Goal: Task Accomplishment & Management: Use online tool/utility

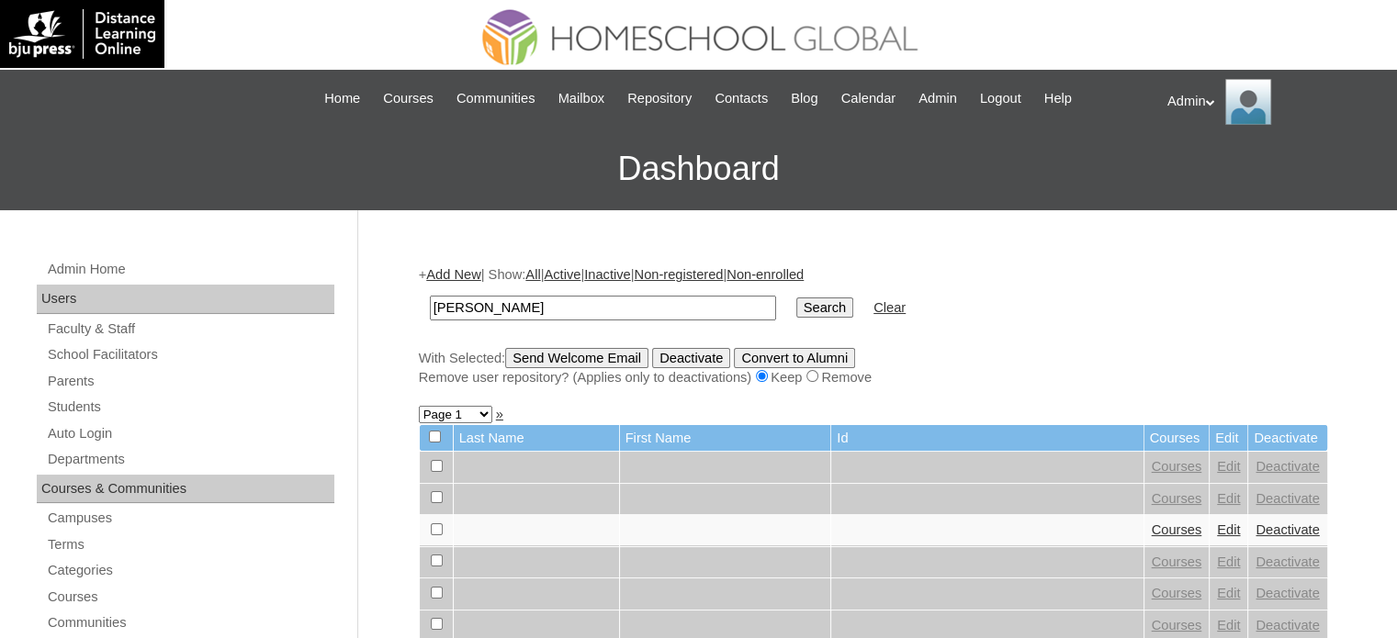
click at [796, 304] on input "Search" at bounding box center [824, 308] width 57 height 20
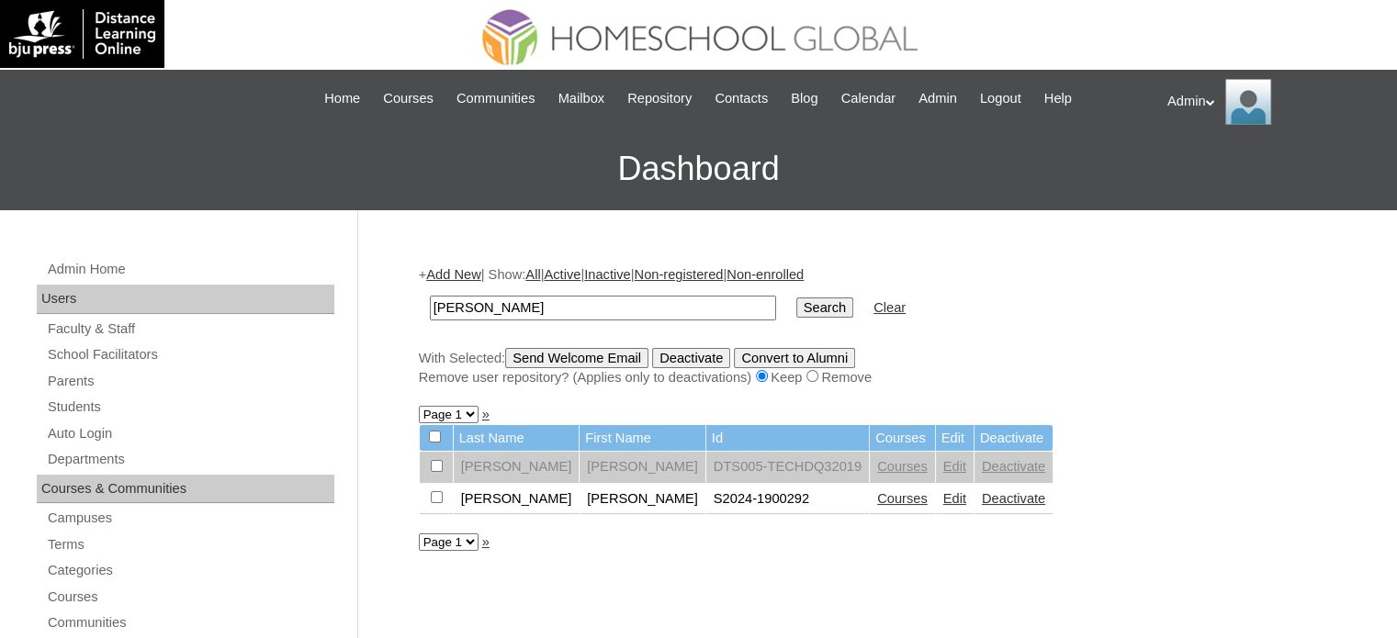
click at [943, 500] on link "Edit" at bounding box center [954, 498] width 23 height 15
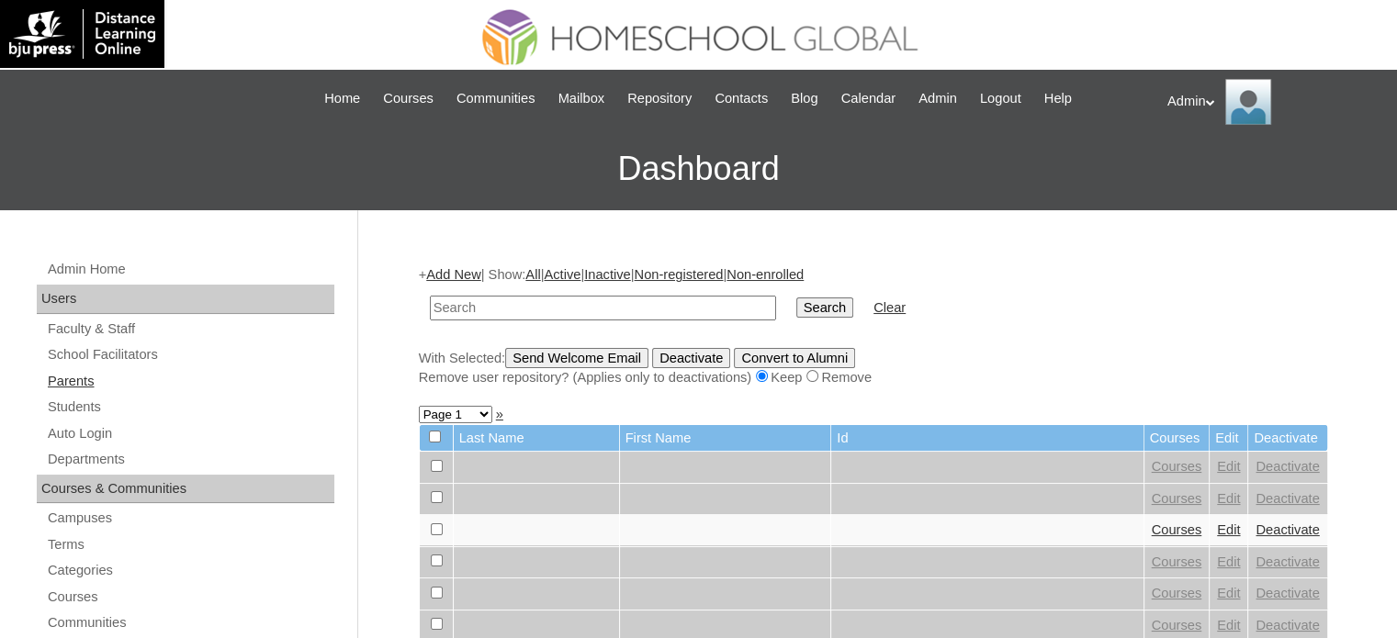
click at [73, 383] on link "Parents" at bounding box center [190, 381] width 288 height 23
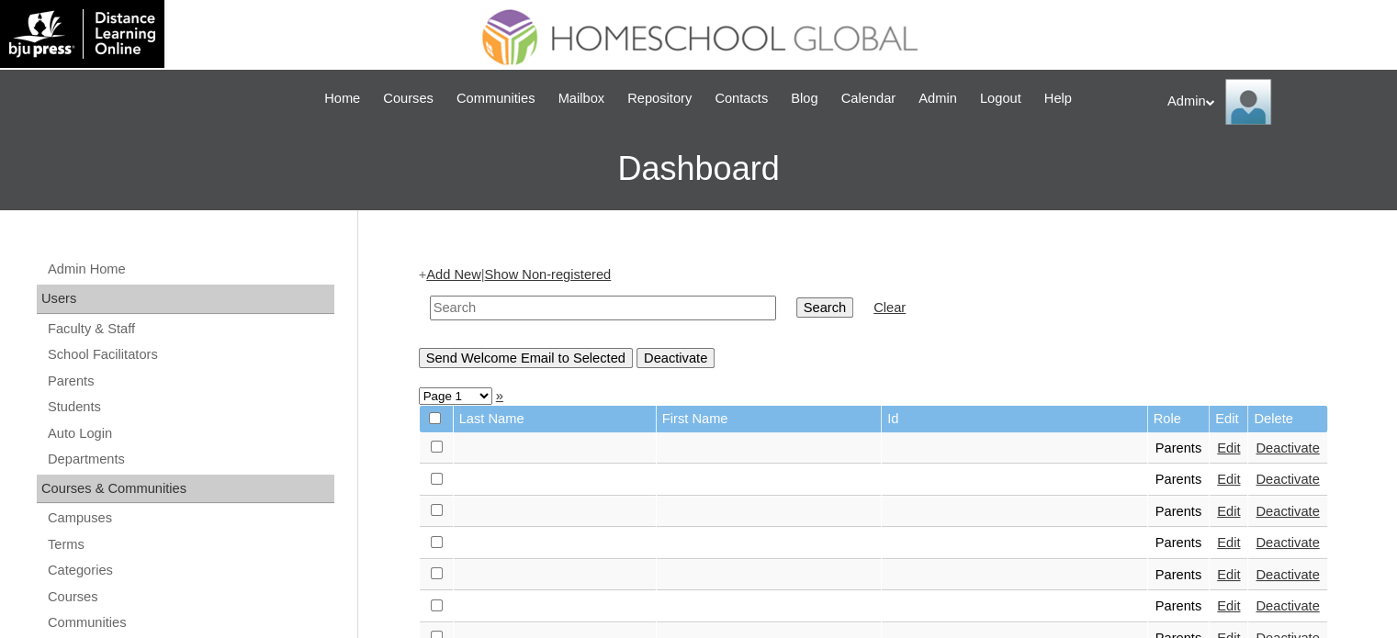
drag, startPoint x: 0, startPoint y: 0, endPoint x: 610, endPoint y: 295, distance: 677.4
click at [610, 296] on input "text" at bounding box center [603, 308] width 346 height 25
type input "palen"
click at [796, 309] on input "Search" at bounding box center [824, 308] width 57 height 20
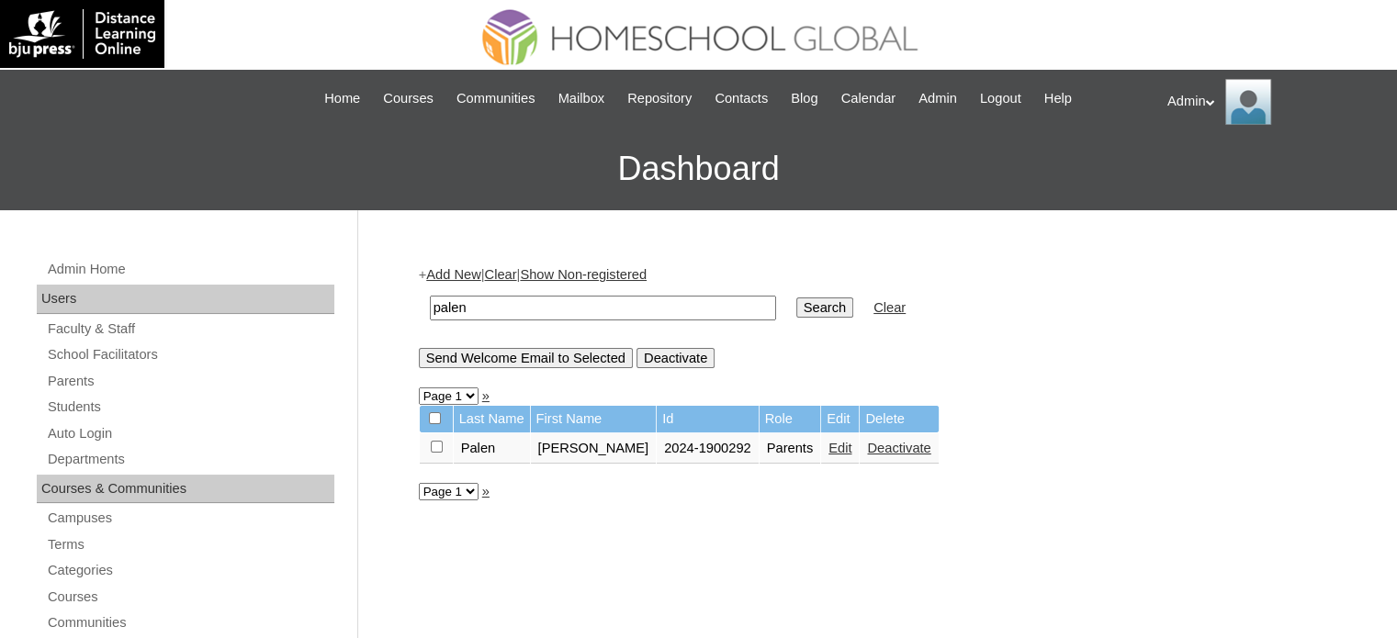
click at [828, 451] on link "Edit" at bounding box center [839, 448] width 23 height 15
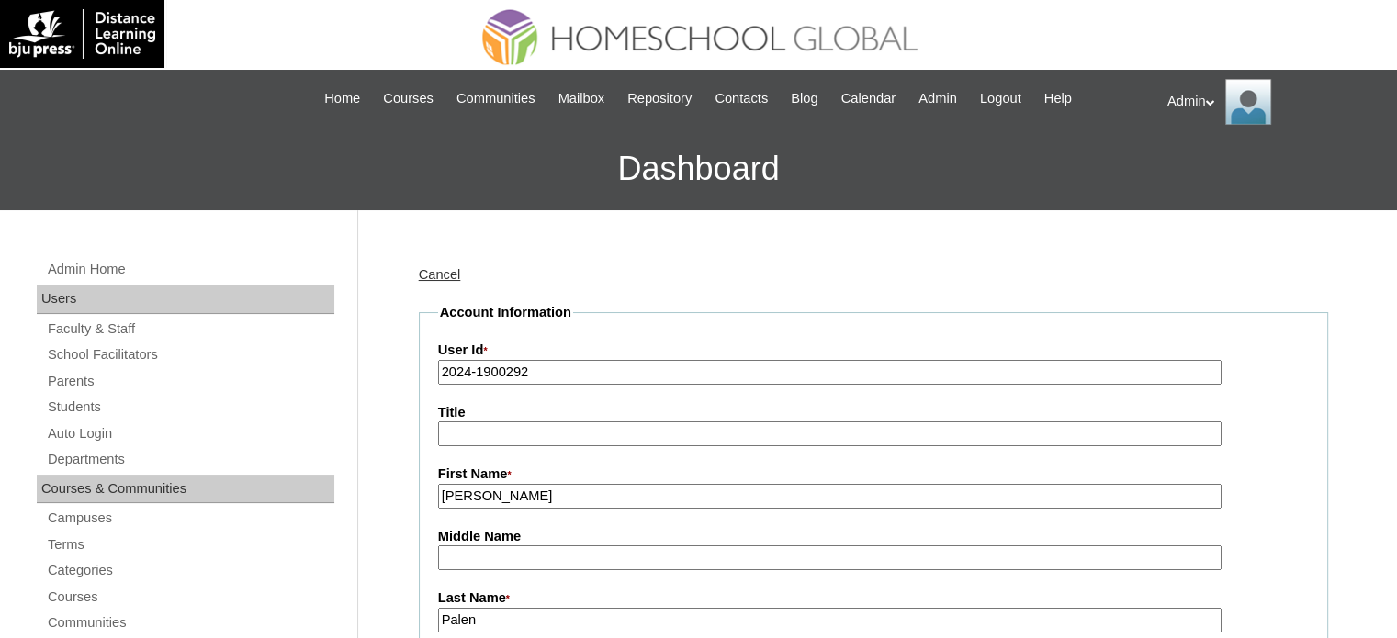
click at [468, 370] on input "2024-1900292" at bounding box center [829, 372] width 783 height 25
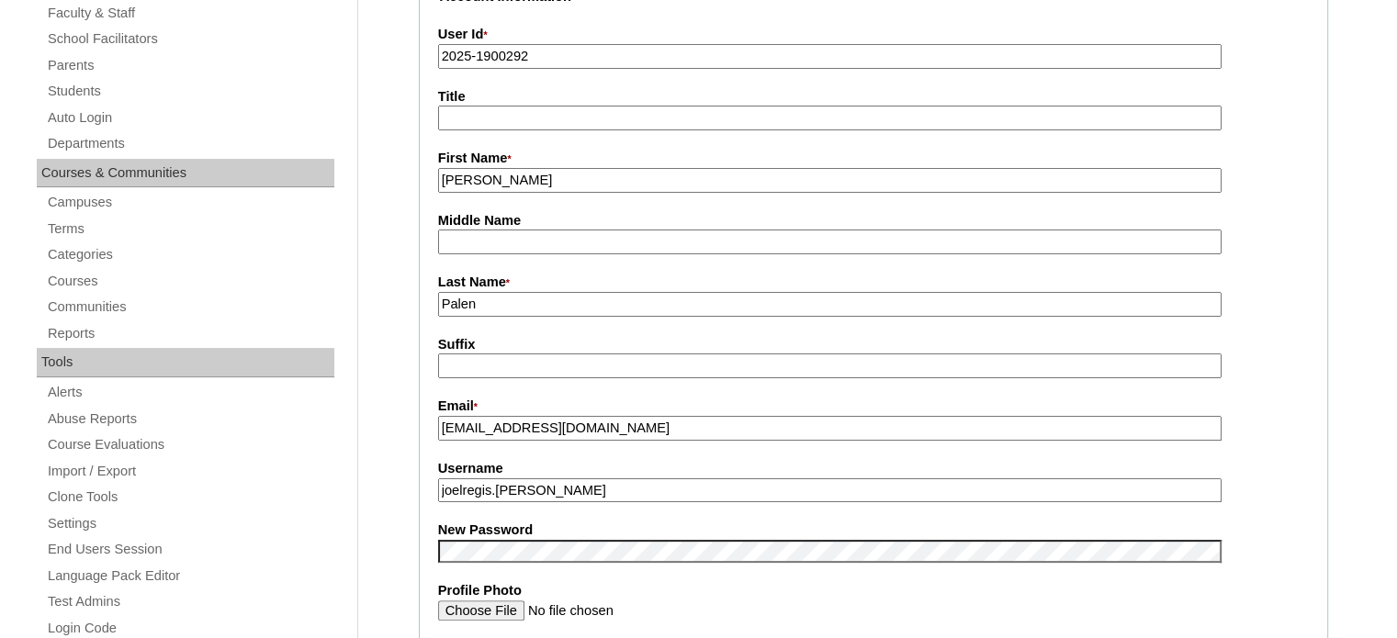
scroll to position [373, 0]
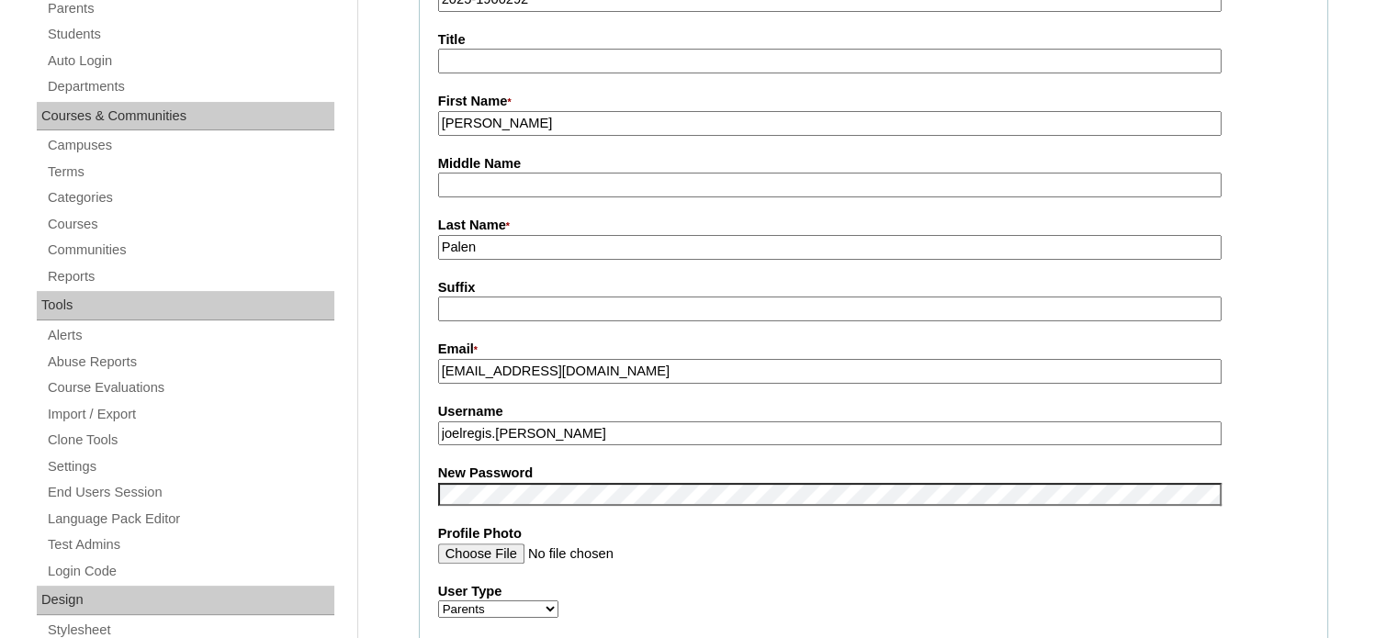
type input "2025-1900292"
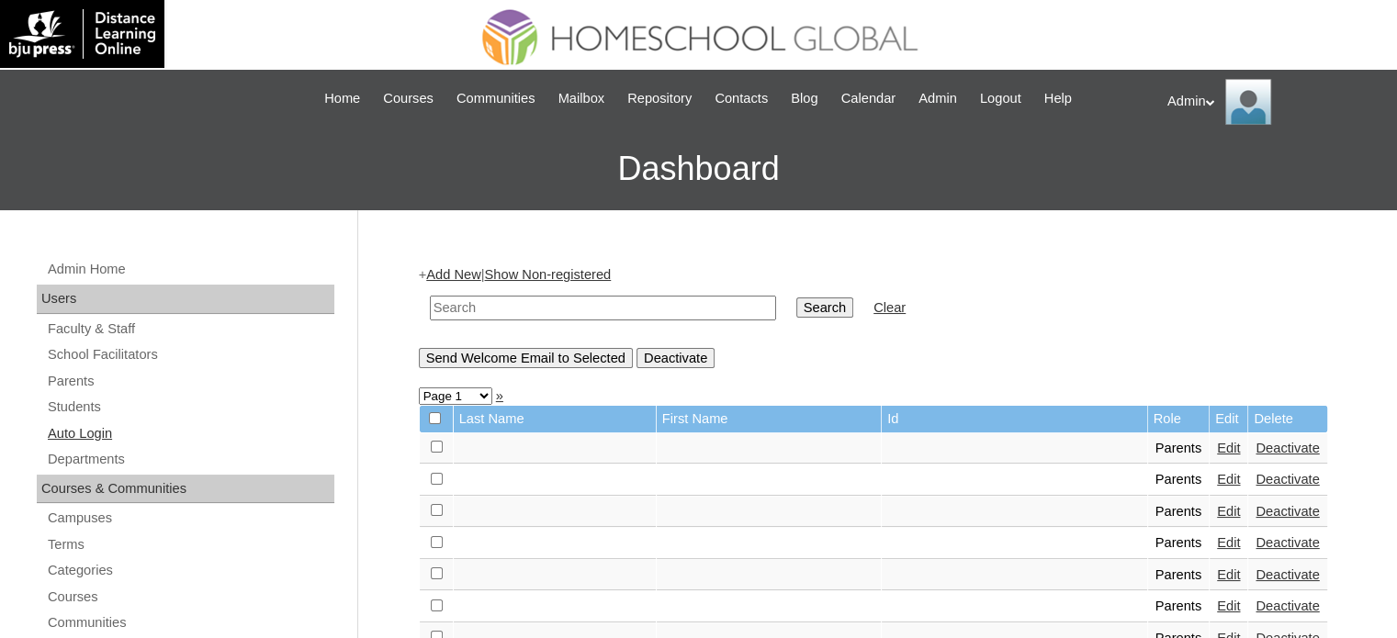
click at [105, 436] on link "Auto Login" at bounding box center [190, 434] width 288 height 23
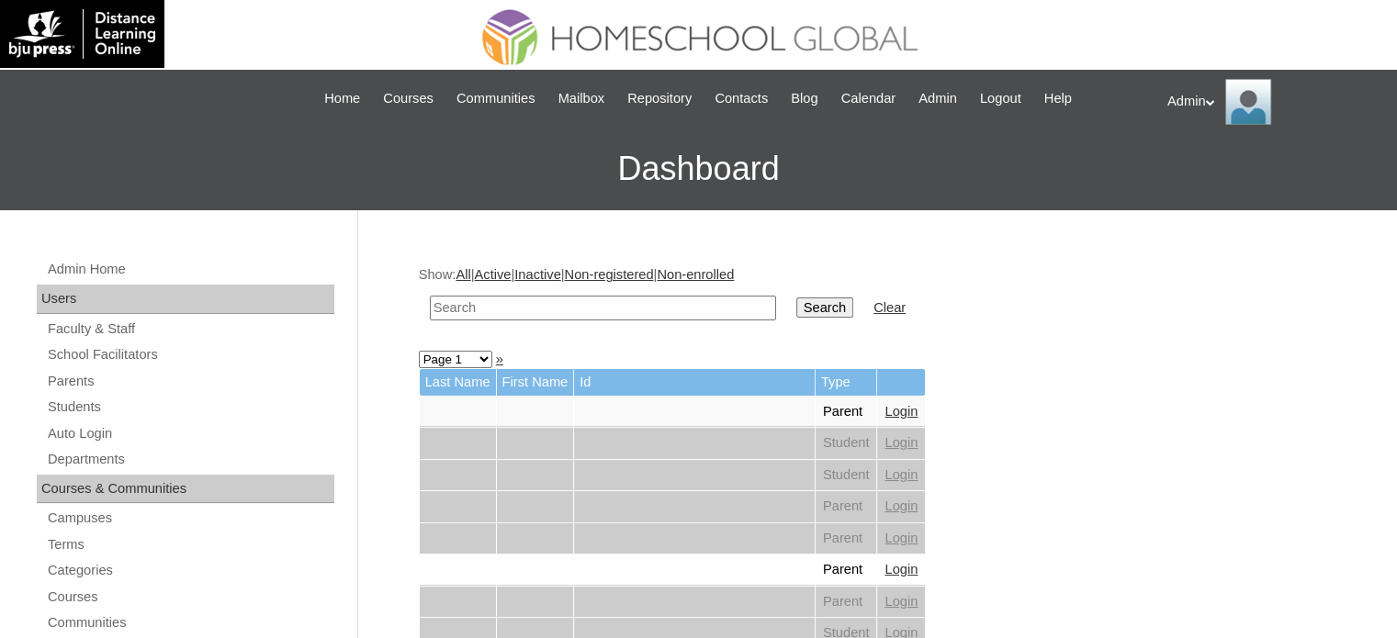
drag, startPoint x: 0, startPoint y: 0, endPoint x: 490, endPoint y: 311, distance: 580.2
click at [490, 311] on input "text" at bounding box center [603, 308] width 346 height 25
type input "lanaya"
click at [796, 309] on input "Search" at bounding box center [824, 308] width 57 height 20
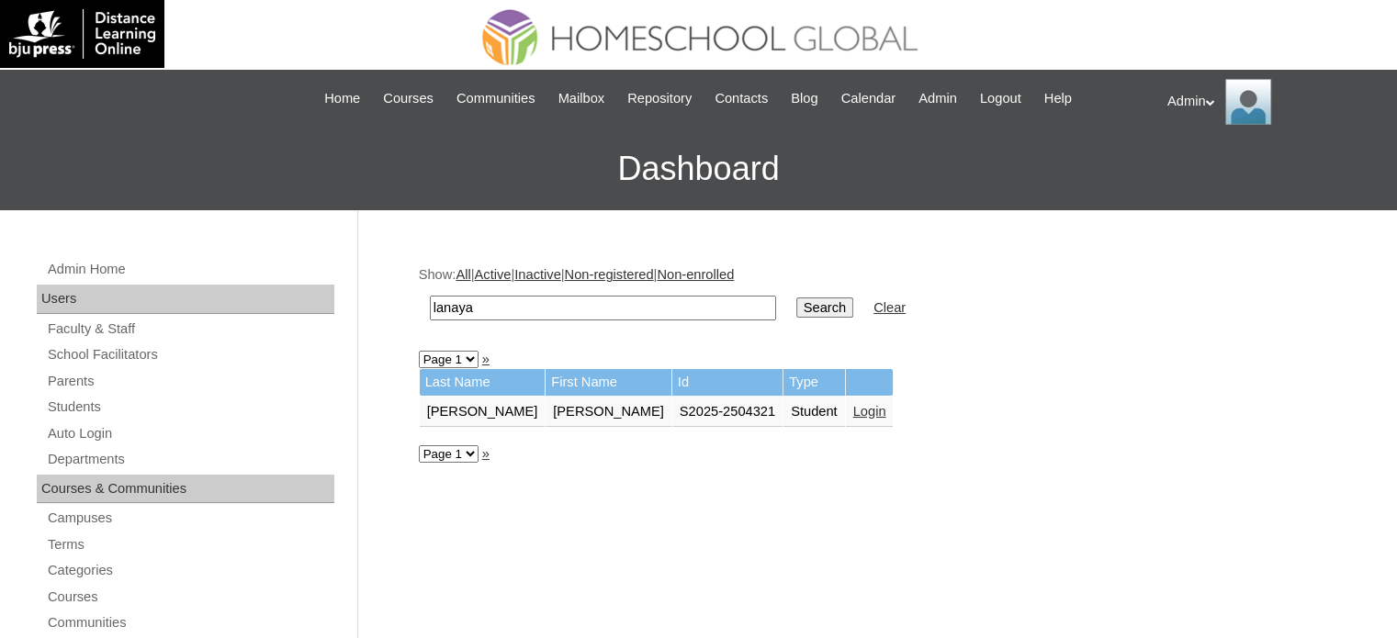
click at [853, 412] on link "Login" at bounding box center [869, 411] width 33 height 15
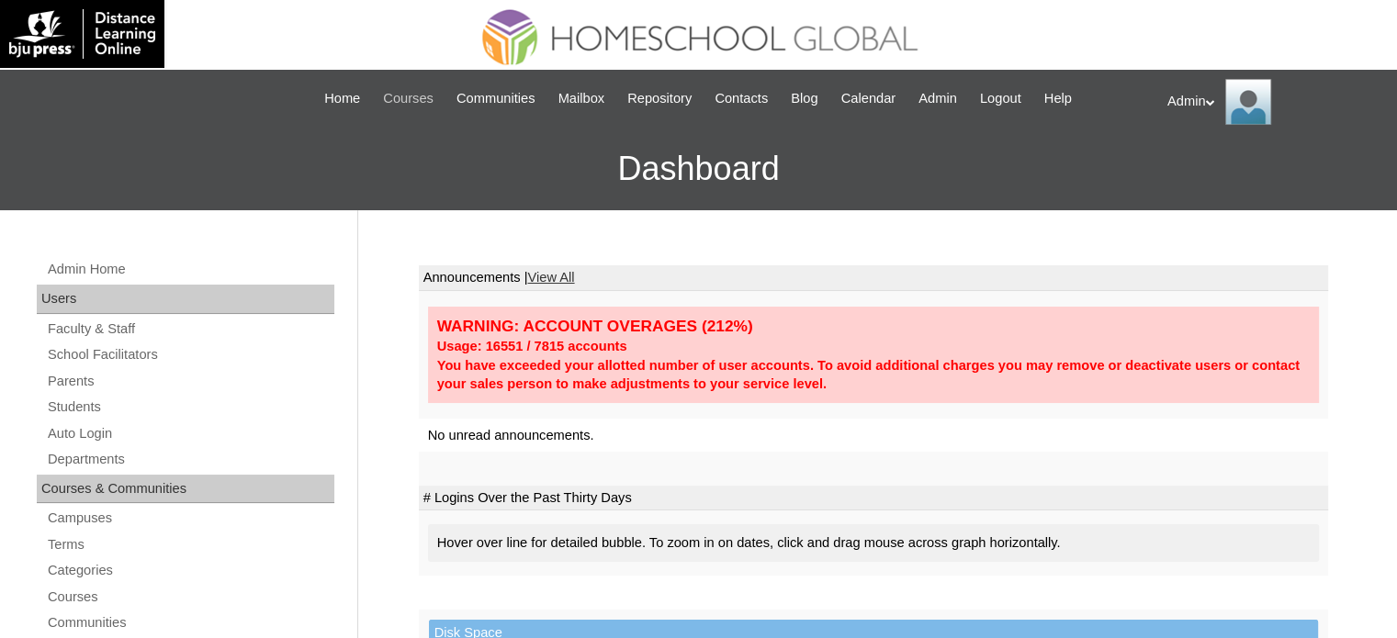
click at [385, 96] on span "Courses" at bounding box center [408, 98] width 51 height 21
